Goal: Go to known website

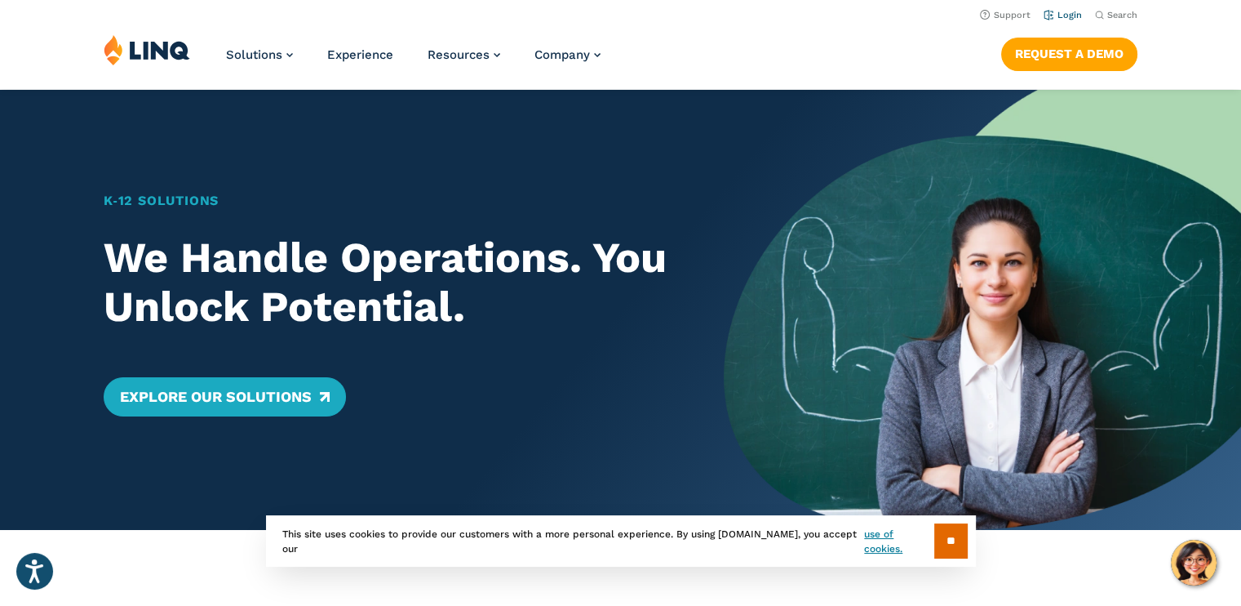
click at [1074, 20] on link "Login" at bounding box center [1063, 15] width 38 height 11
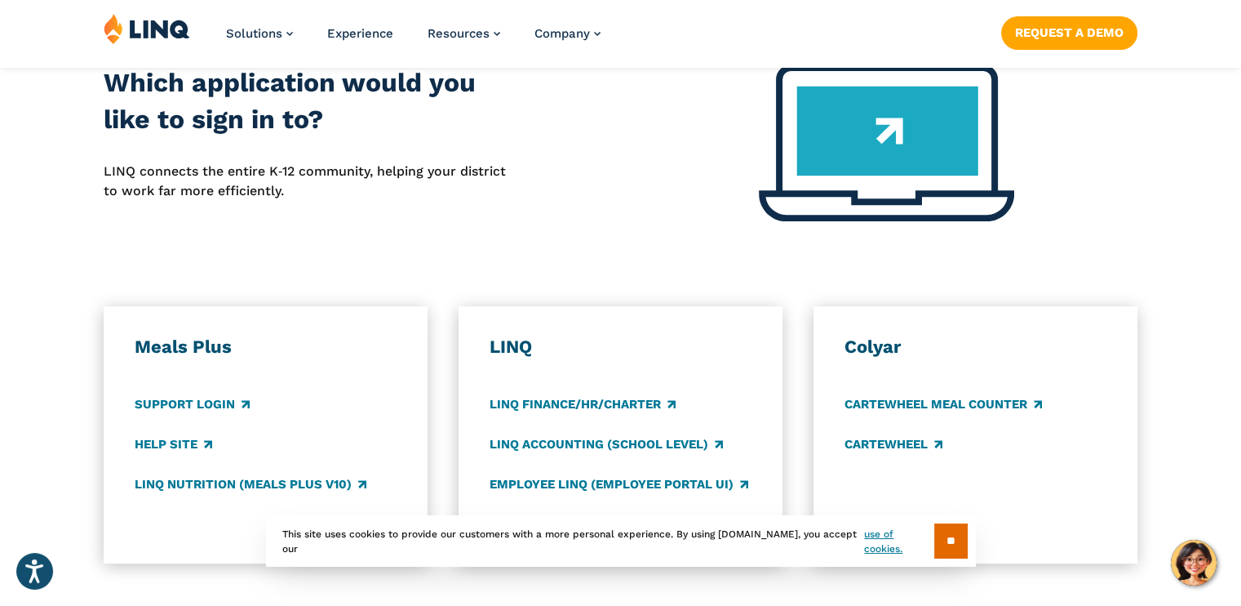
scroll to position [679, 0]
click at [886, 543] on link "use of cookies." at bounding box center [898, 540] width 69 height 29
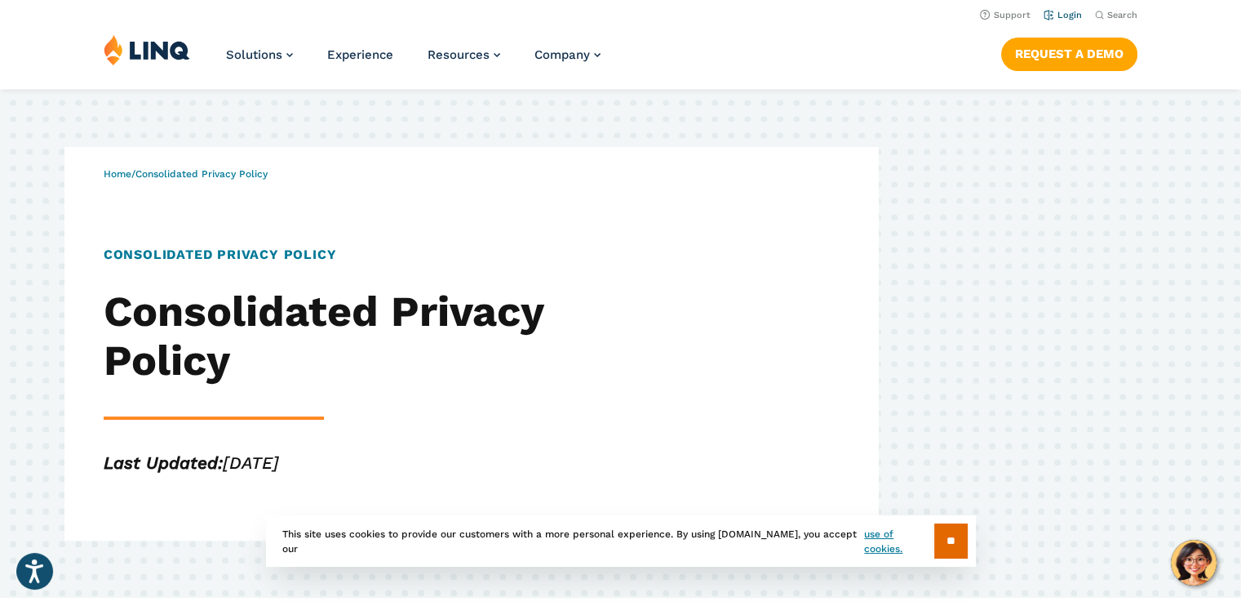
click at [1063, 14] on link "Login" at bounding box center [1063, 15] width 38 height 11
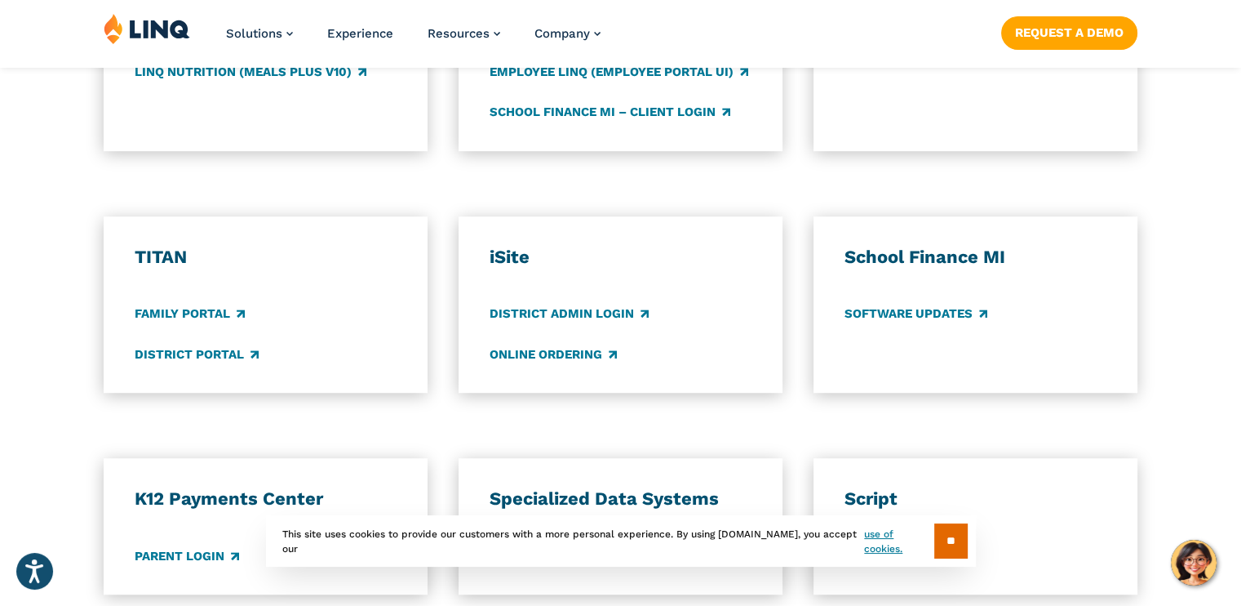
scroll to position [1093, 0]
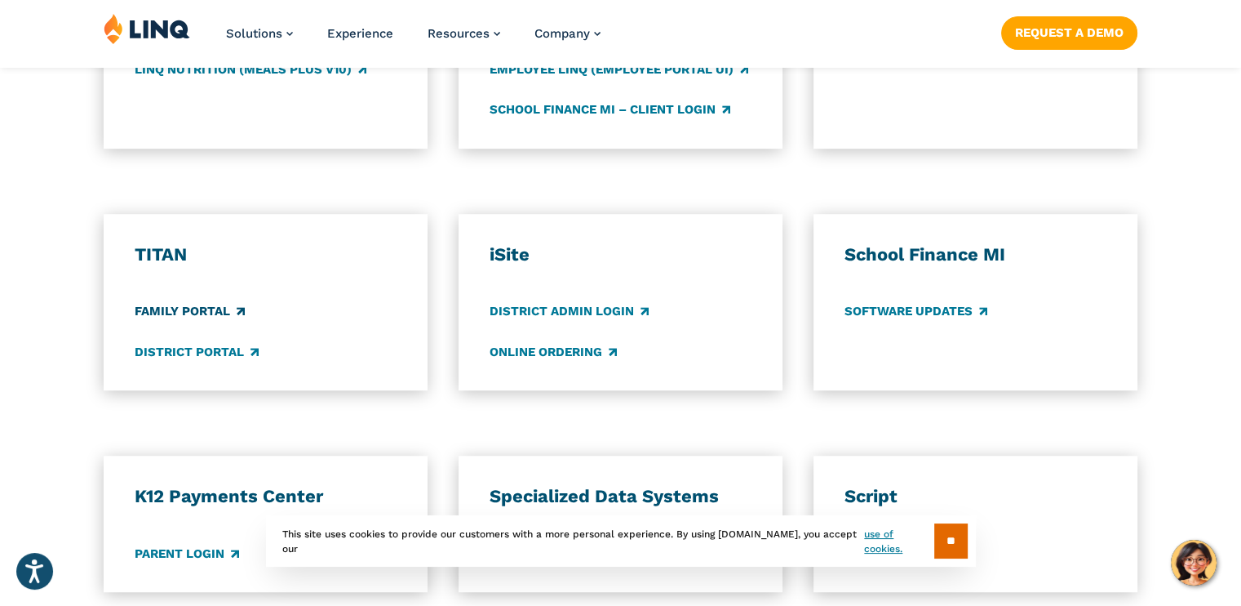
click at [180, 313] on link "Family Portal" at bounding box center [190, 312] width 110 height 18
